Goal: Task Accomplishment & Management: Complete application form

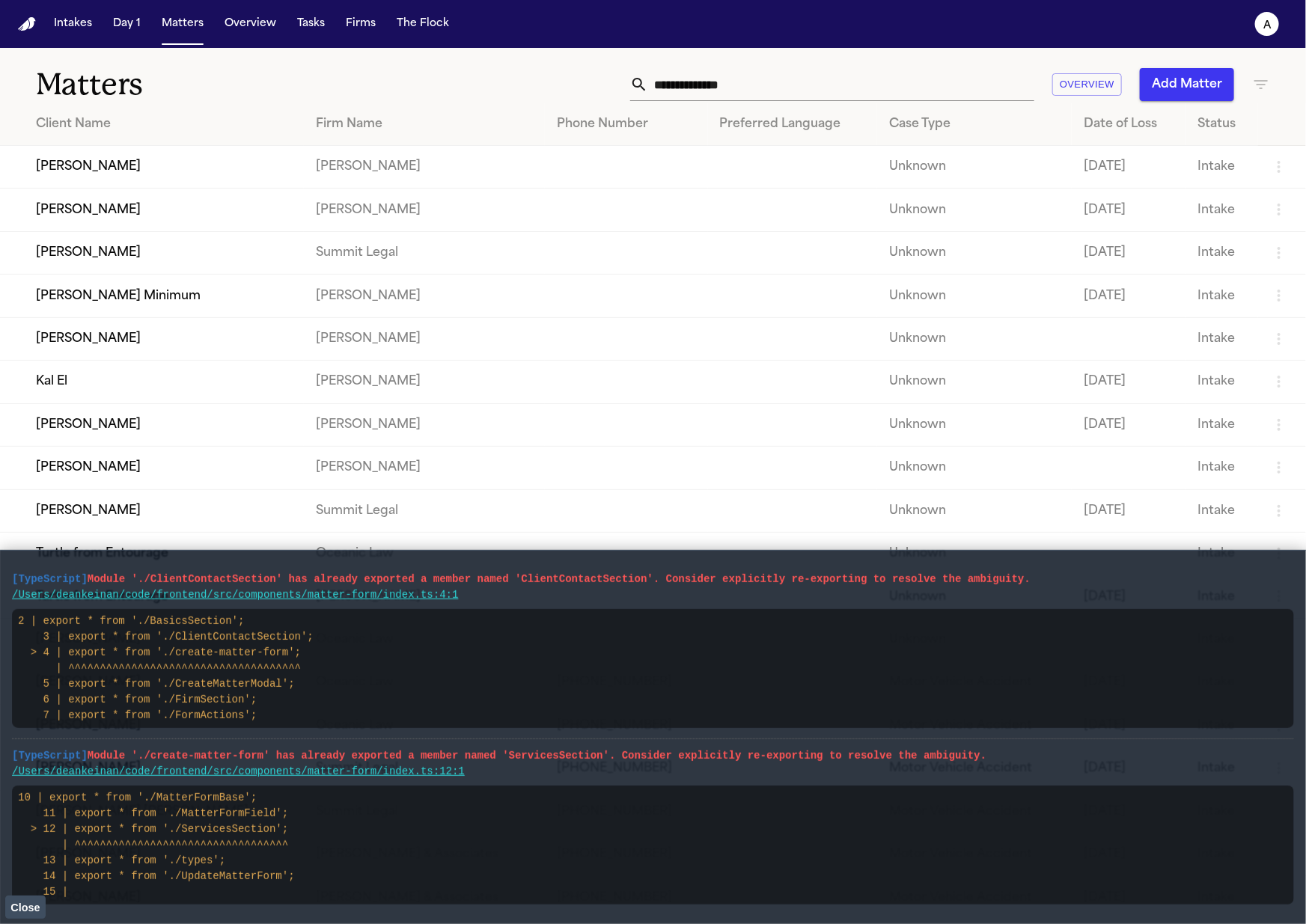
click at [1153, 85] on button "Add Matter" at bounding box center [1187, 84] width 94 height 33
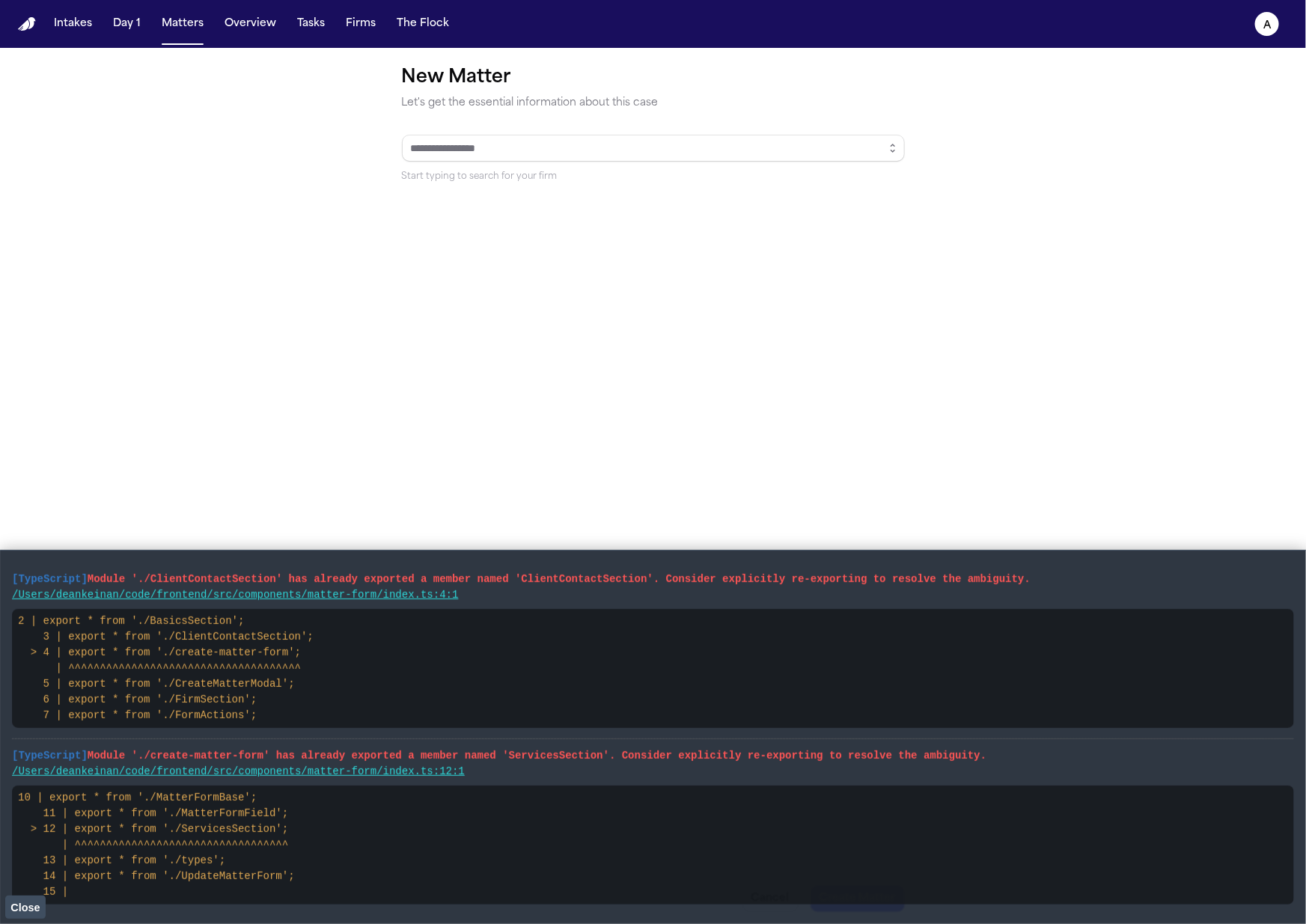
click at [886, 135] on form "New Matter Let's get the essential information about this case Start typing to …" at bounding box center [653, 637] width 503 height 1142
click at [889, 140] on button "button" at bounding box center [893, 148] width 24 height 27
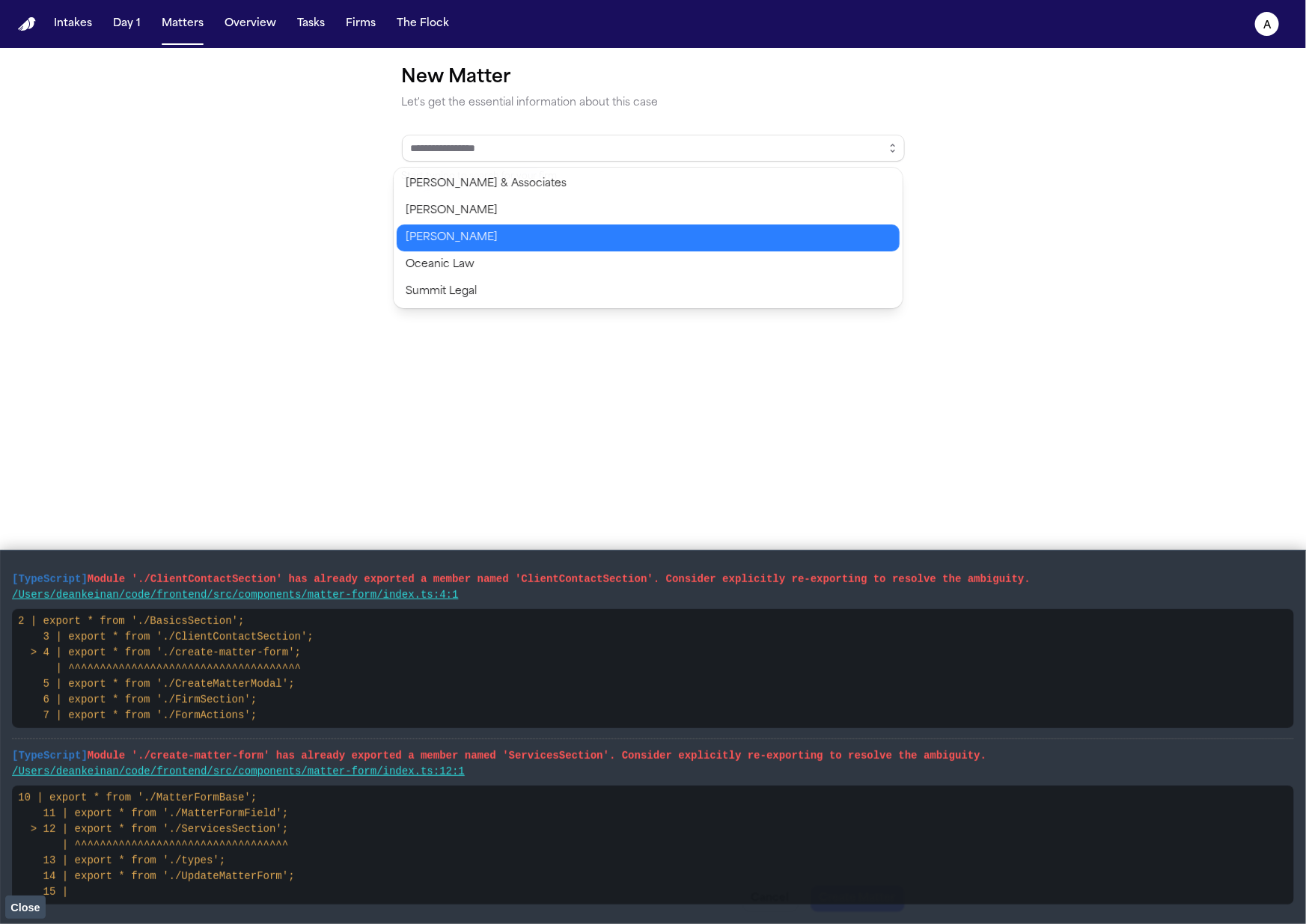
type input "*****"
click at [752, 221] on body "Intakes Day 1 Matters Overview Tasks Firms The Flock a New Matter Let's get the…" at bounding box center [653, 462] width 1306 height 924
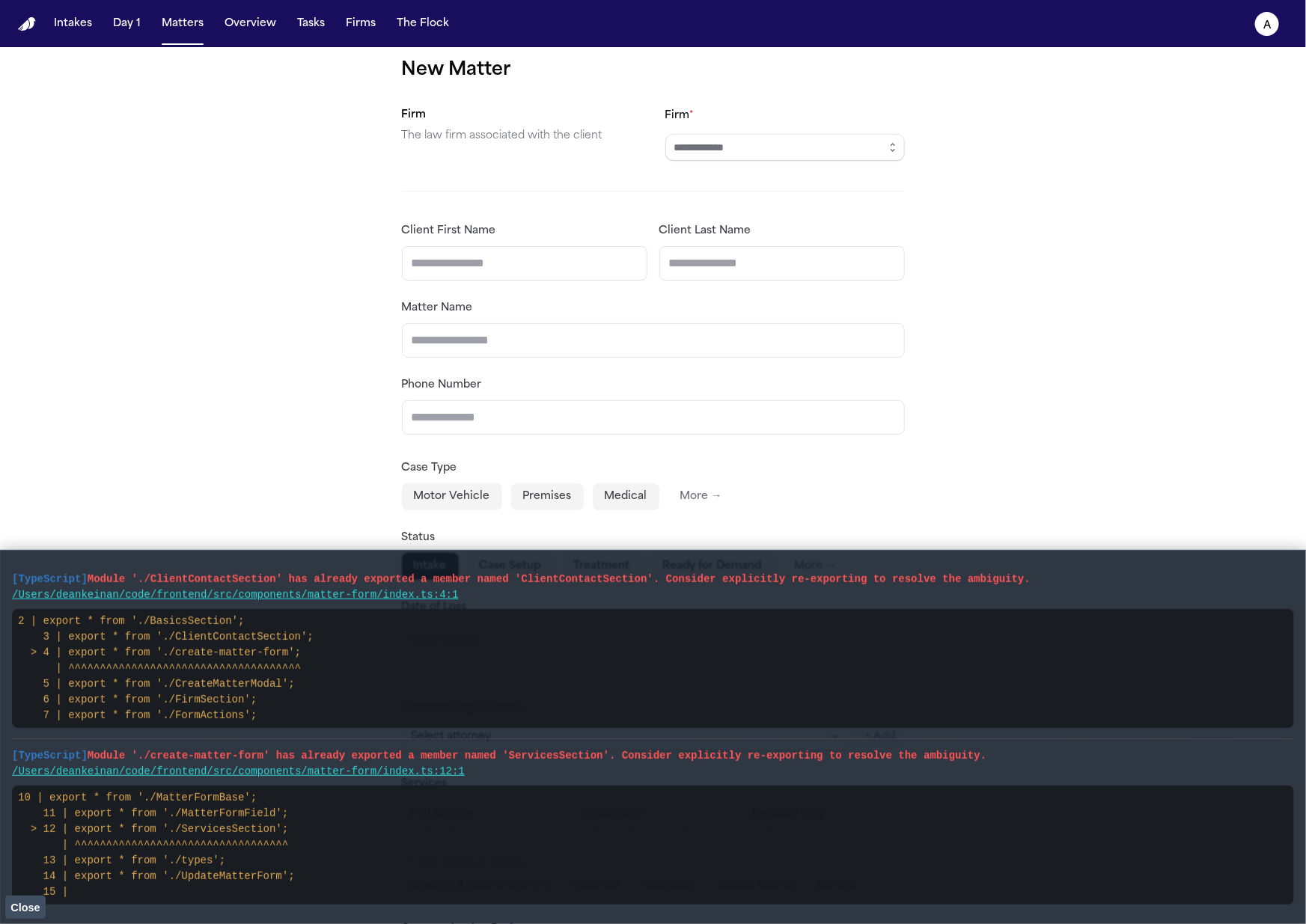
scroll to position [277, 0]
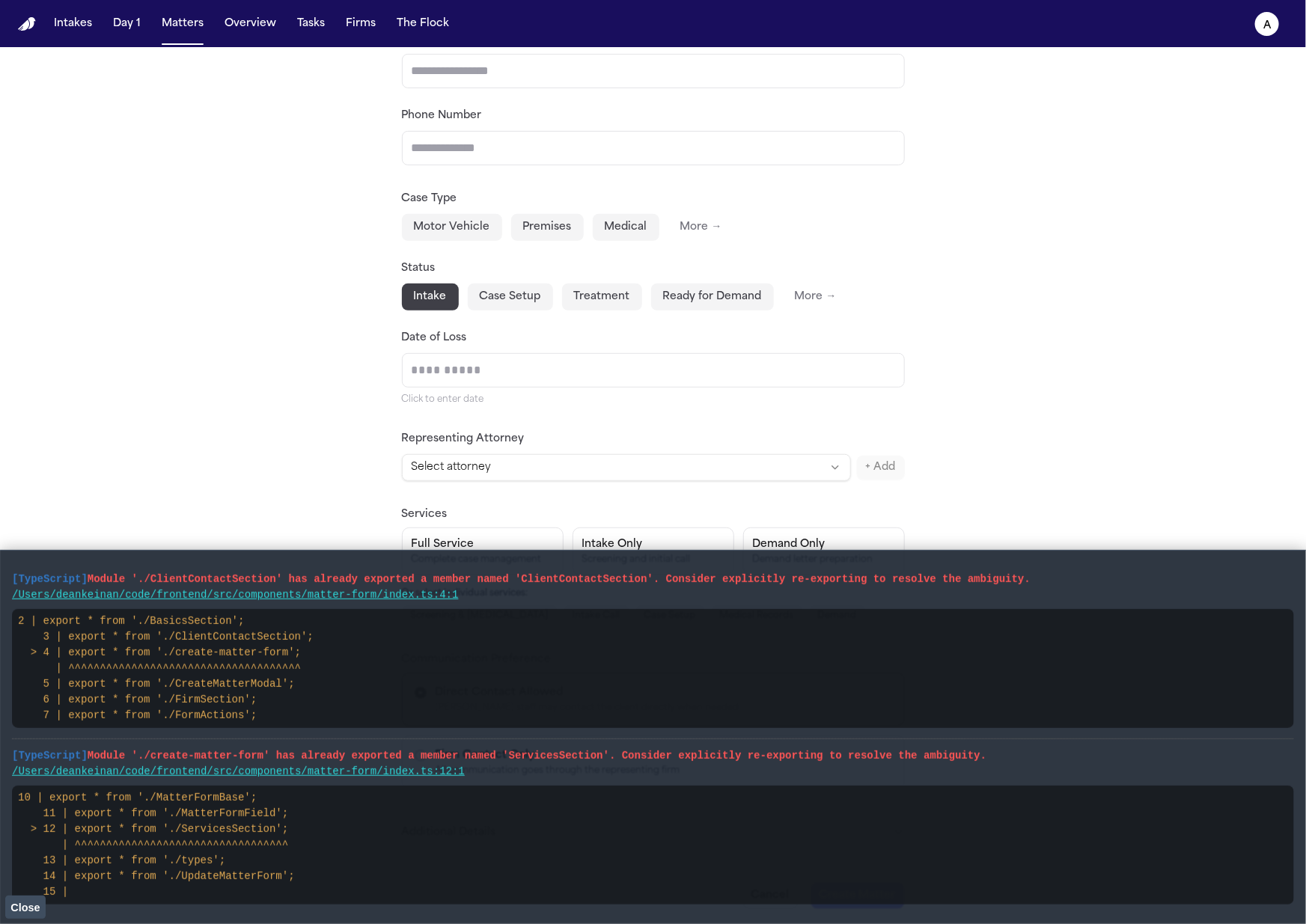
click at [24, 905] on span "Close" at bounding box center [26, 907] width 29 height 12
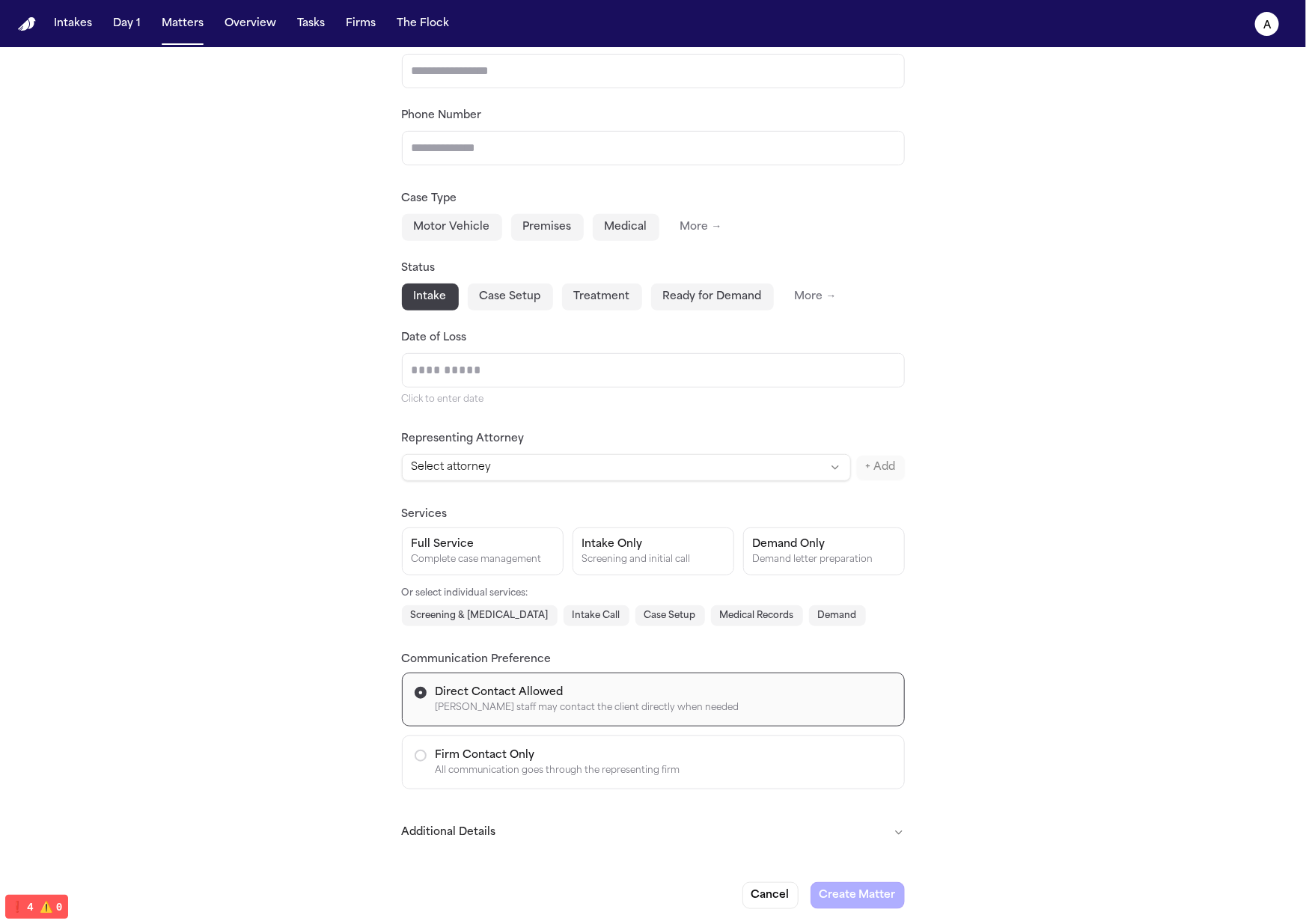
scroll to position [0, 0]
